Goal: Information Seeking & Learning: Learn about a topic

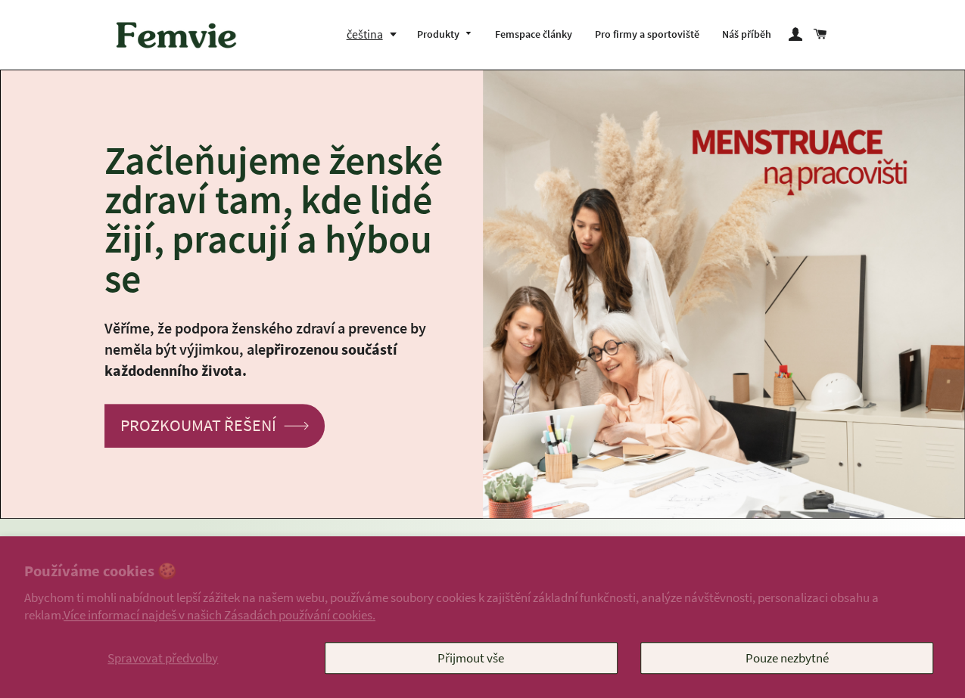
click at [389, 37] on button "čeština" at bounding box center [375, 34] width 59 height 20
click at [388, 98] on link "English" at bounding box center [378, 99] width 39 height 20
